Goal: Information Seeking & Learning: Learn about a topic

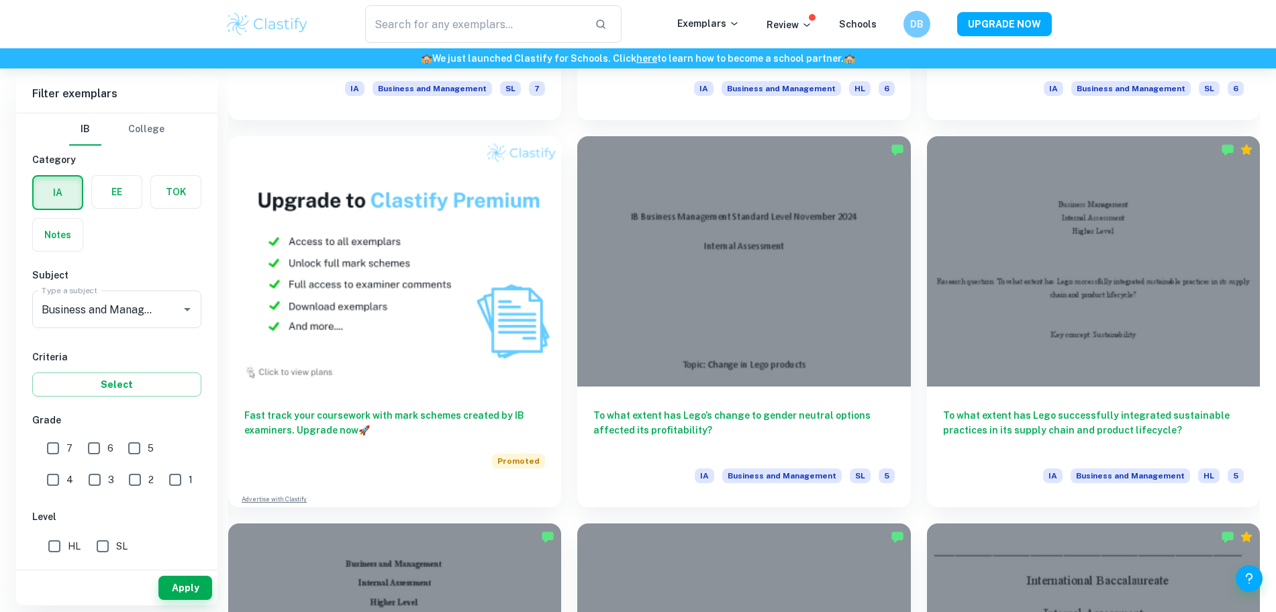
scroll to position [1088, 0]
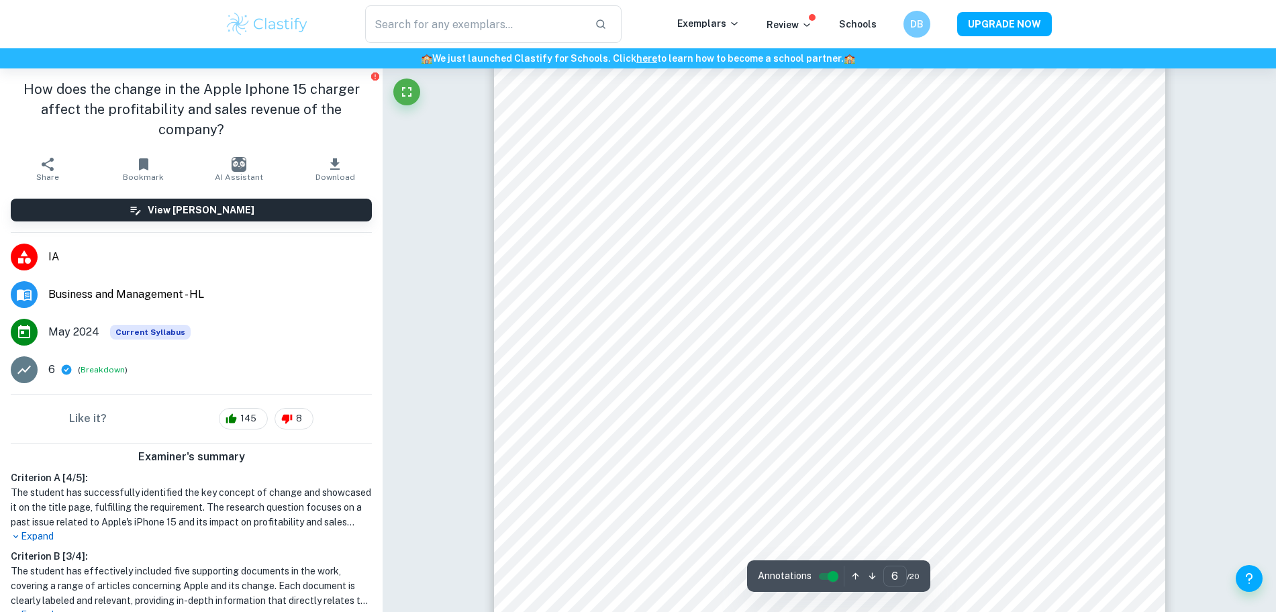
scroll to position [5077, 0]
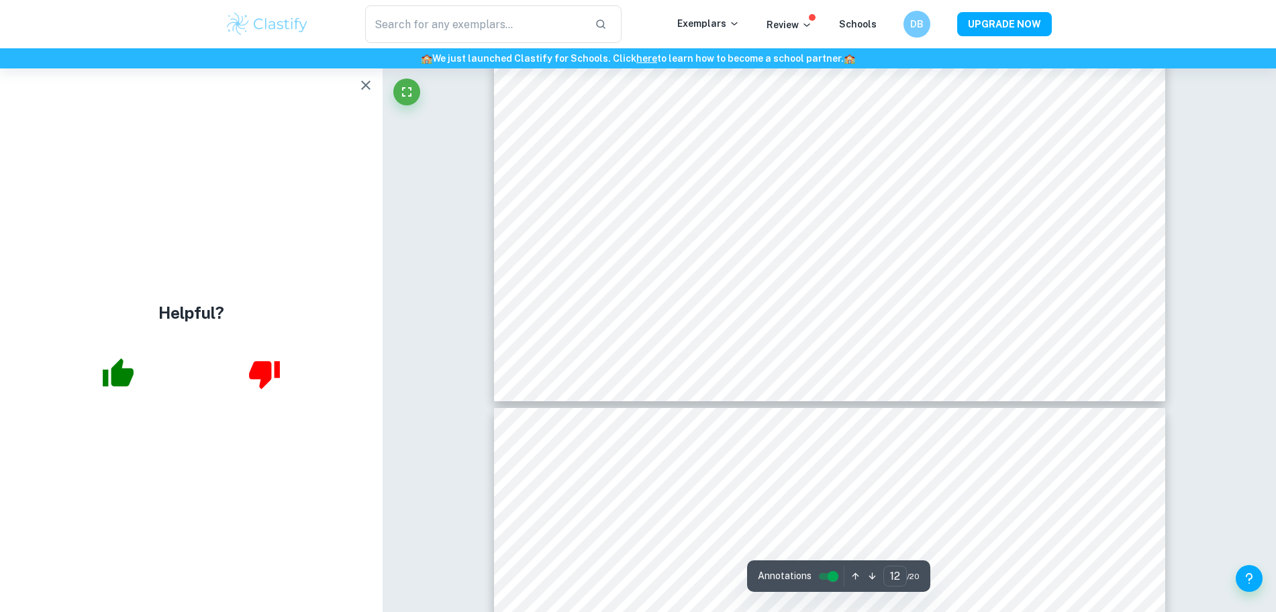
type input "13"
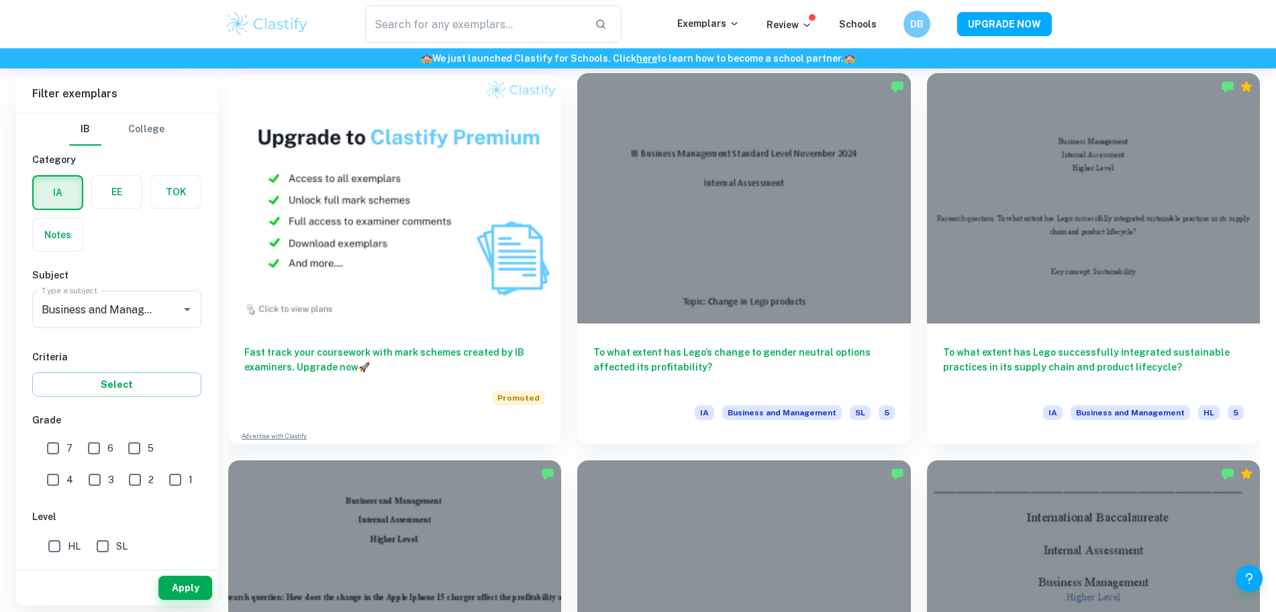
scroll to position [1154, 0]
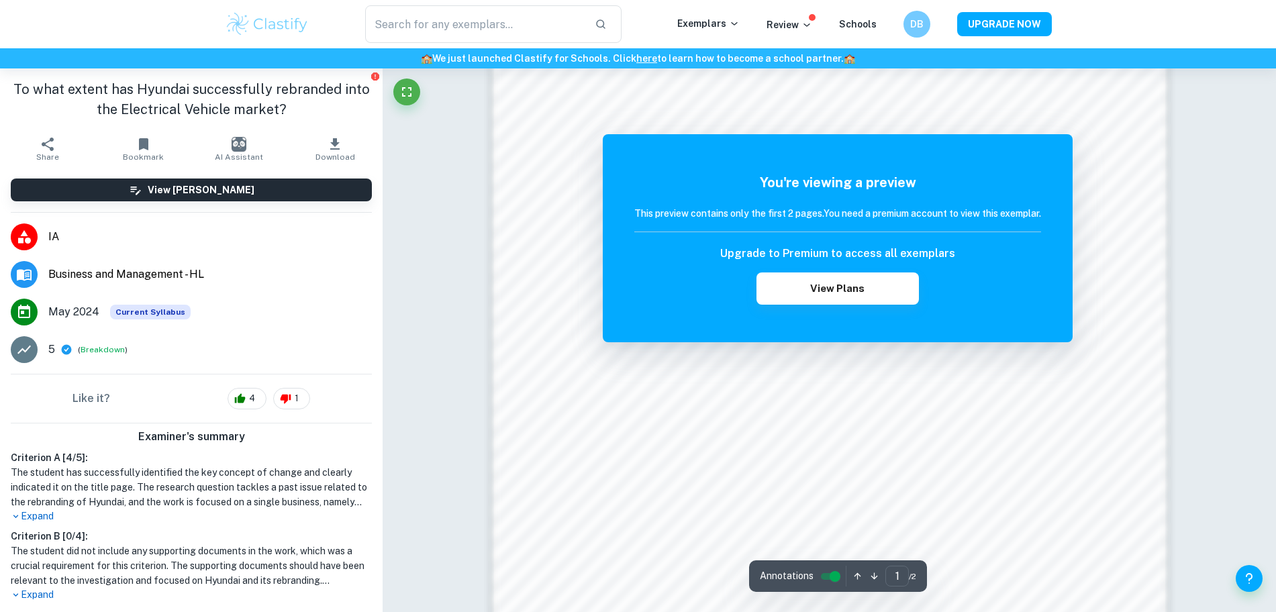
scroll to position [1149, 0]
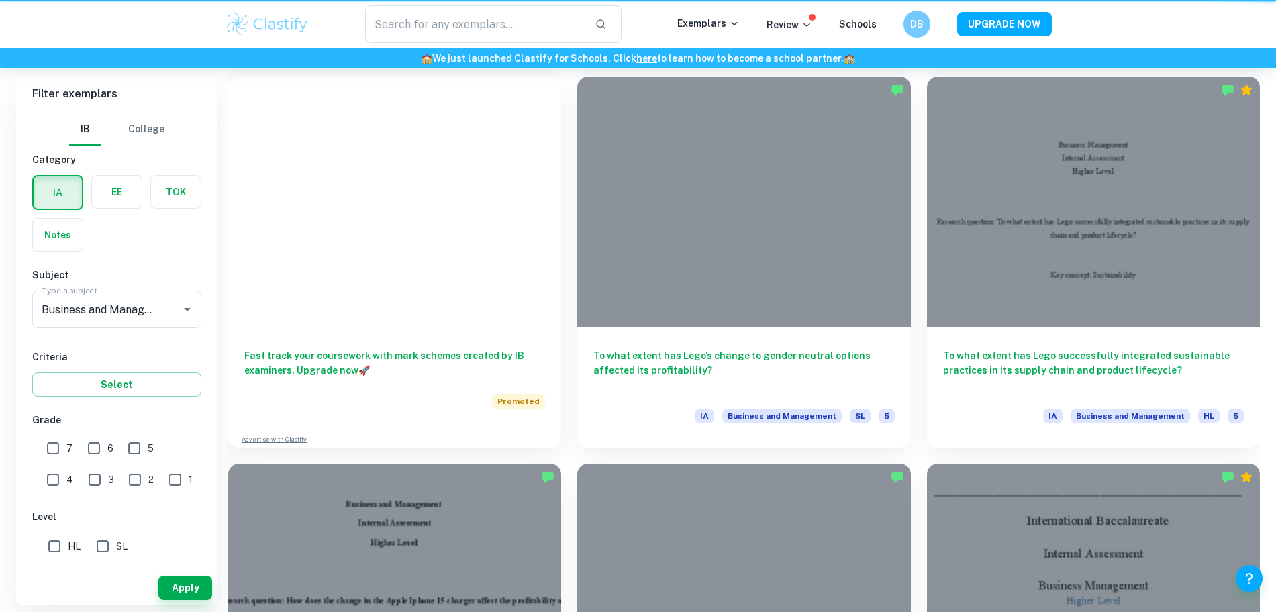
scroll to position [1154, 0]
